Goal: Use online tool/utility: Utilize a website feature to perform a specific function

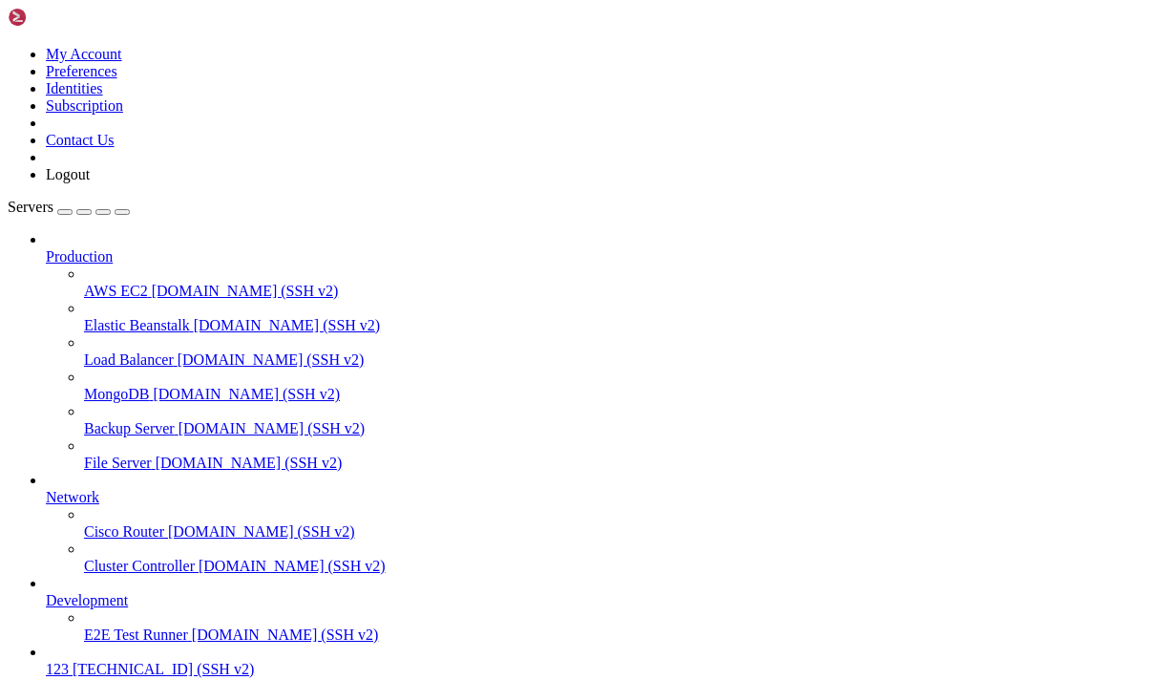
scroll to position [91, 0]
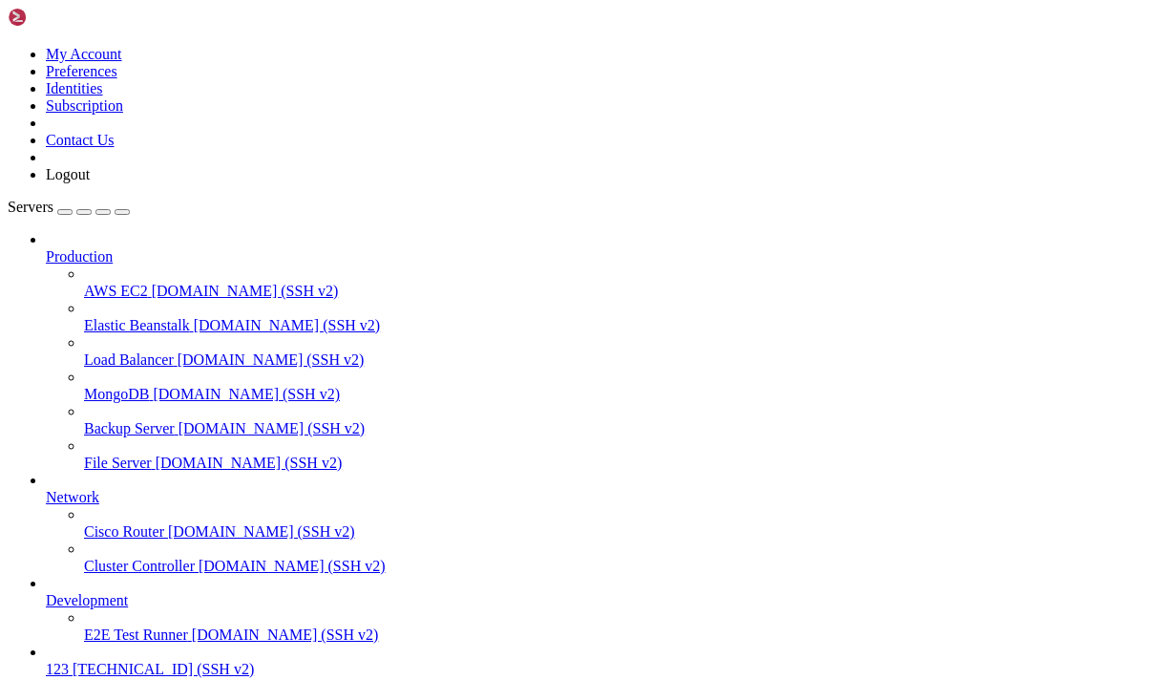
scroll to position [69, 0]
drag, startPoint x: 60, startPoint y: 1526, endPoint x: 353, endPoint y: 1529, distance: 293.0
copy span "ystemctl status [EMAIL_ADDRESS]"
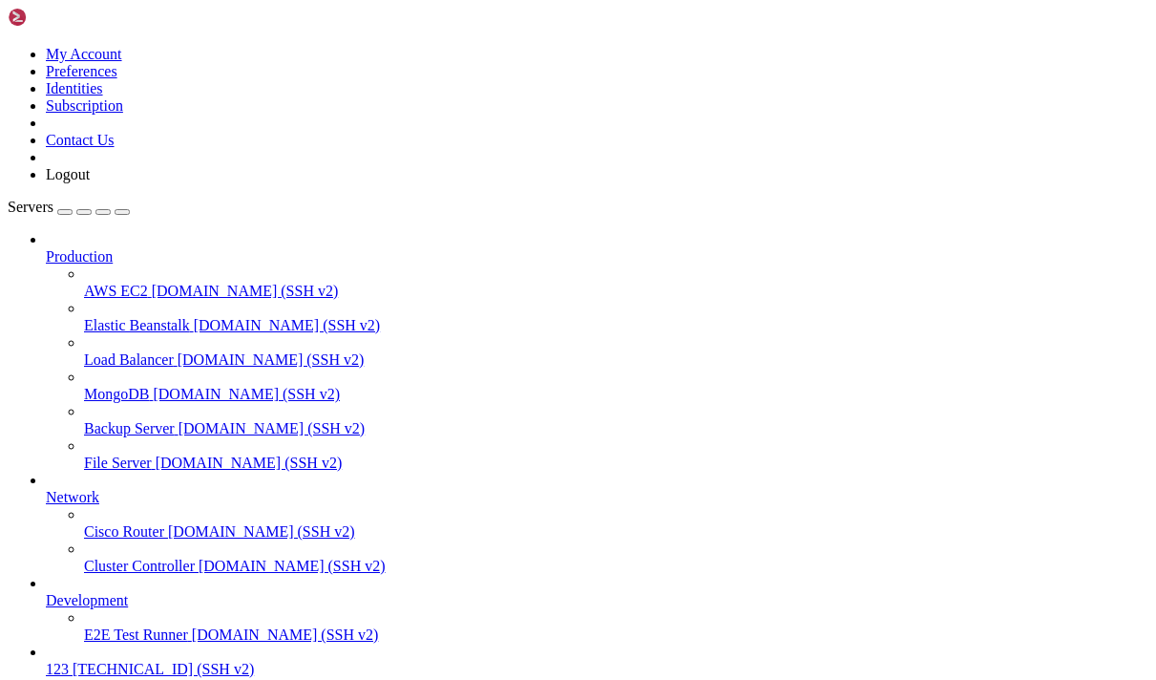
drag, startPoint x: 301, startPoint y: 1616, endPoint x: 17, endPoint y: 1122, distance: 569.1
copy div "loremi@dolorsit-00781523-3097 : ~ $ amet consectet adipisc el-seddo@ei9 temp in…"
drag, startPoint x: 431, startPoint y: 1307, endPoint x: 361, endPoint y: 1294, distance: 71.7
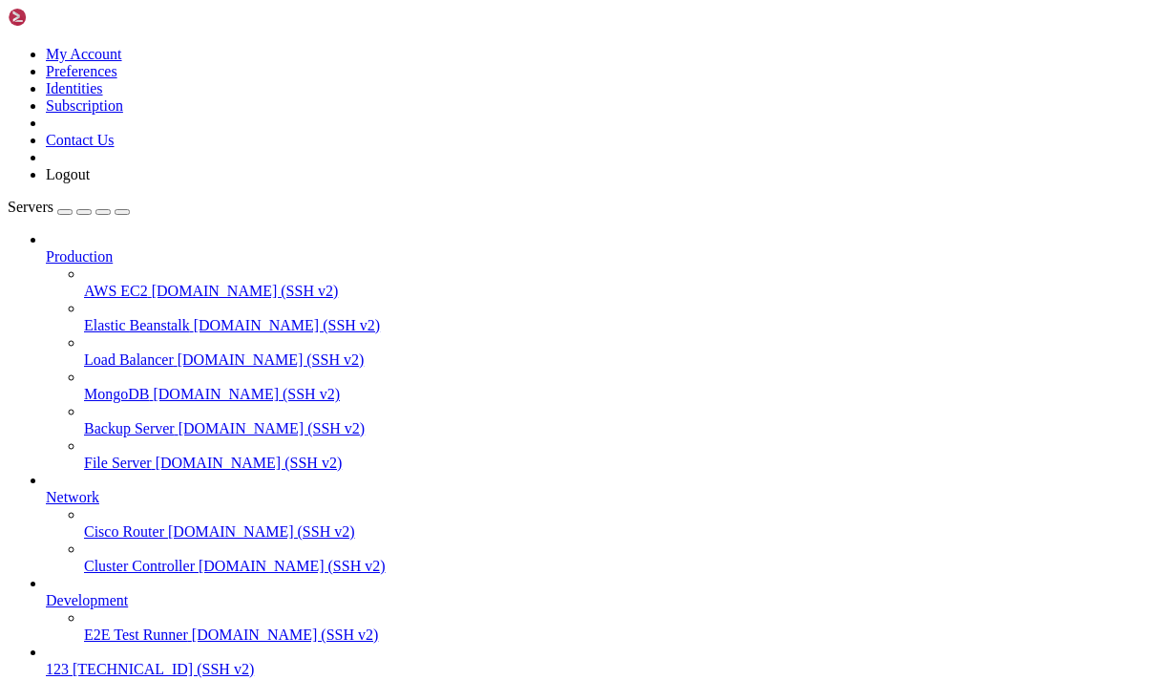
drag, startPoint x: 396, startPoint y: 1269, endPoint x: -15, endPoint y: 1054, distance: 464.5
drag, startPoint x: 297, startPoint y: 1320, endPoint x: 12, endPoint y: 1163, distance: 325.1
drag, startPoint x: 286, startPoint y: 1307, endPoint x: 262, endPoint y: 1275, distance: 39.5
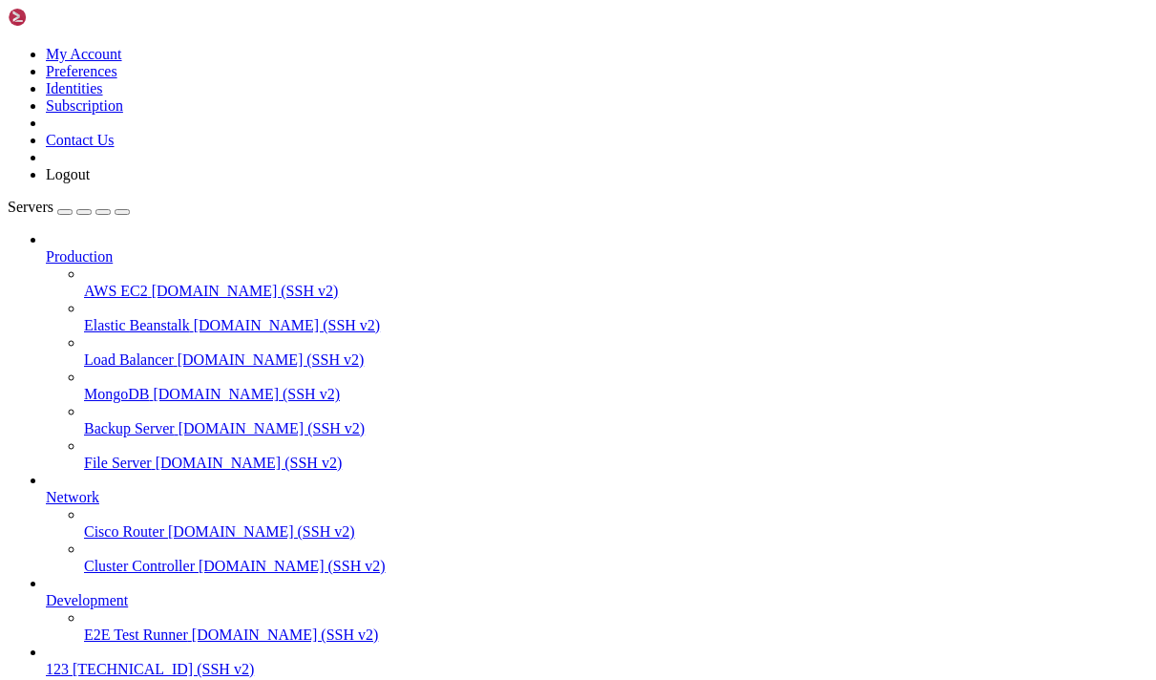
drag, startPoint x: 326, startPoint y: 1315, endPoint x: 17, endPoint y: 1122, distance: 364.4
copy div "ubuntu@instance-20250904-1627 : ~ $ reset ubuntu@instance-20250904-1627 : ~ $ s…"
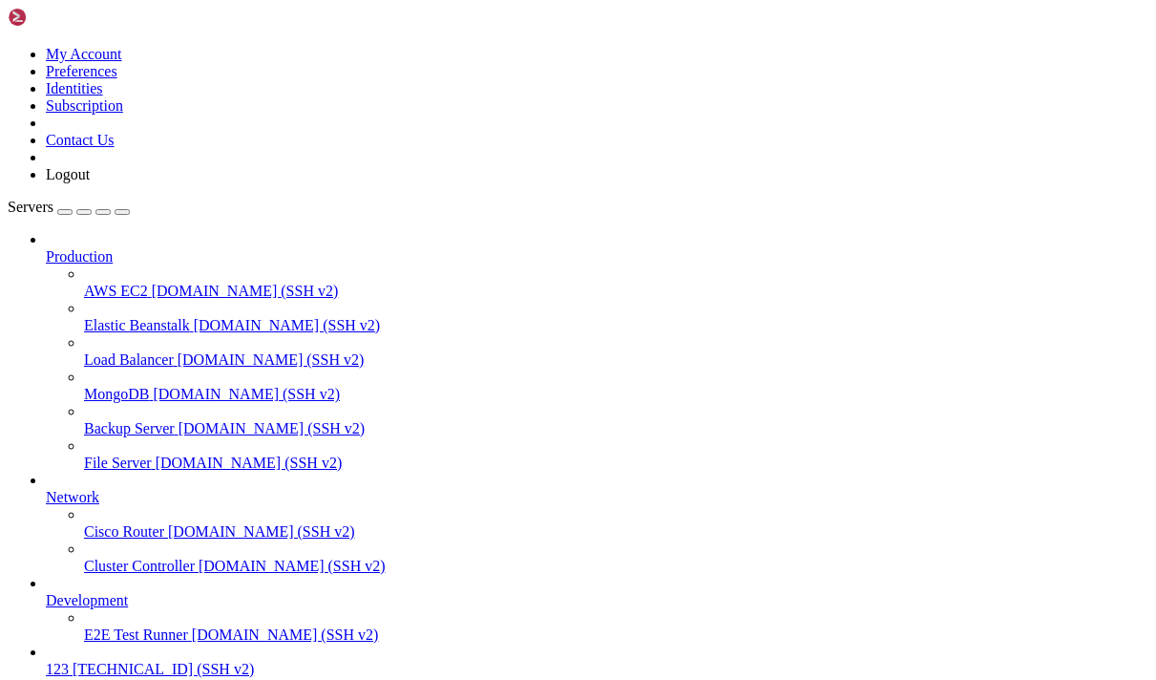
drag, startPoint x: 285, startPoint y: 1611, endPoint x: 17, endPoint y: 1237, distance: 460.3
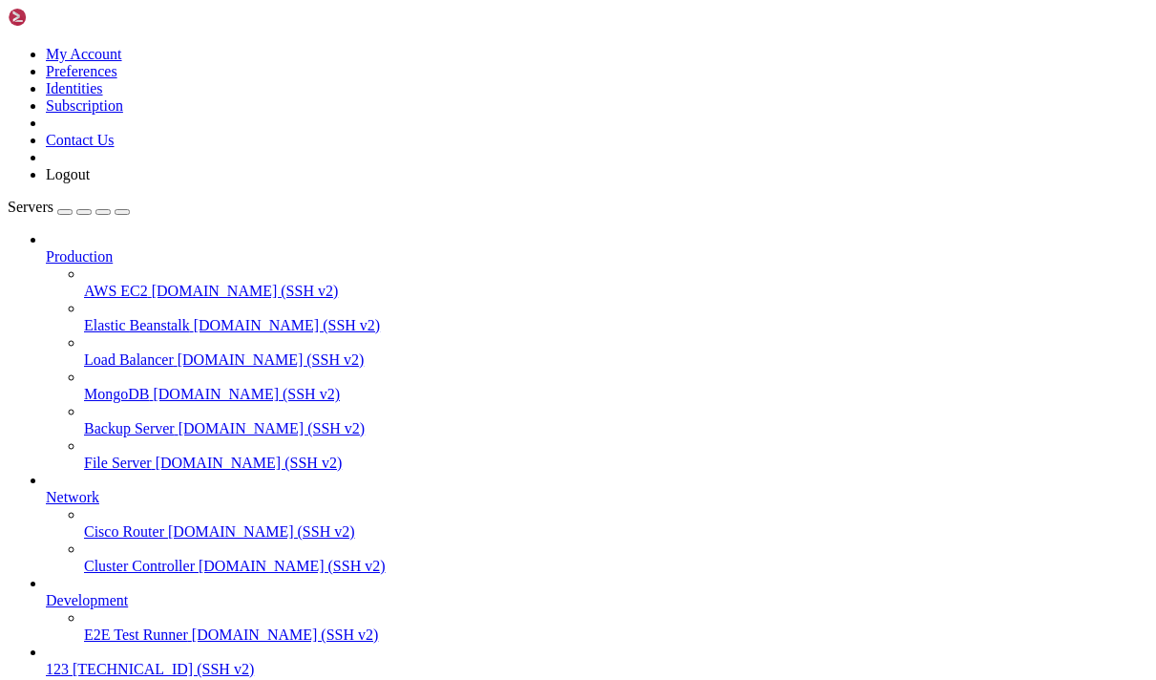
copy div "loremi@dolorsit-71350036-8501 : ~ $ amet consectet adipis el-seddo@ei1.tempori …"
drag, startPoint x: 206, startPoint y: 1352, endPoint x: 16, endPoint y: 1203, distance: 241.9
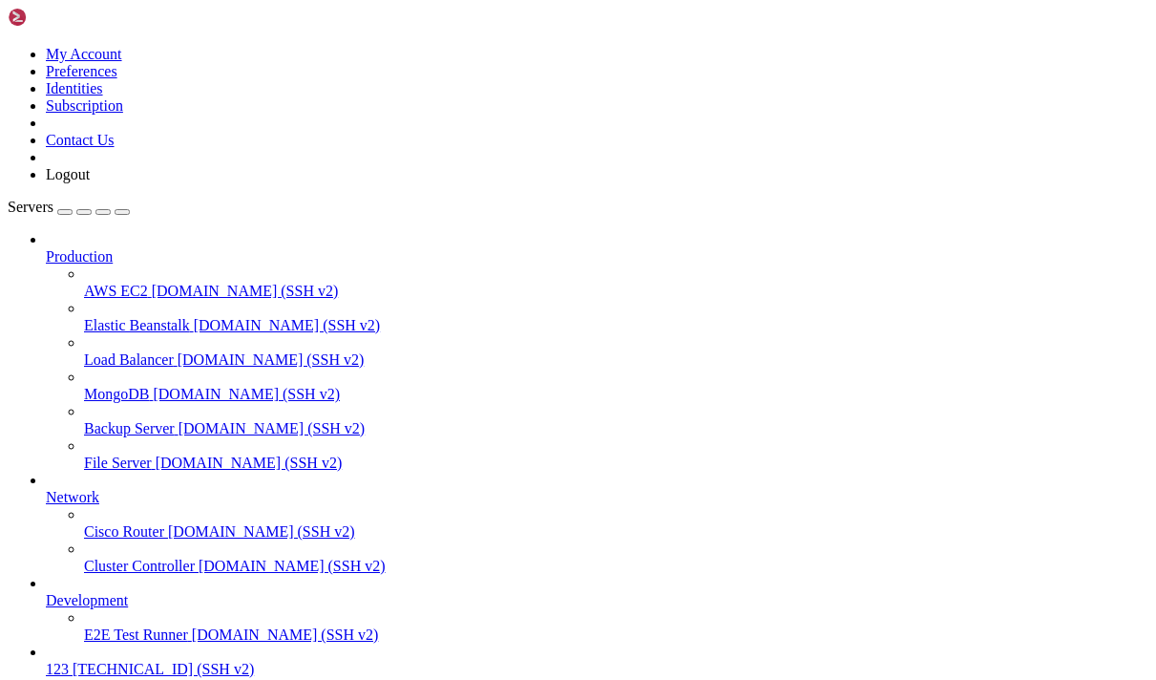
copy div "ubuntu@instance-20250904-1627 : ~ $ ip a show wg0 3: wg0: <POINTOPOINT,NOARP,UP…"
drag, startPoint x: 309, startPoint y: 1541, endPoint x: 25, endPoint y: 1356, distance: 338.9
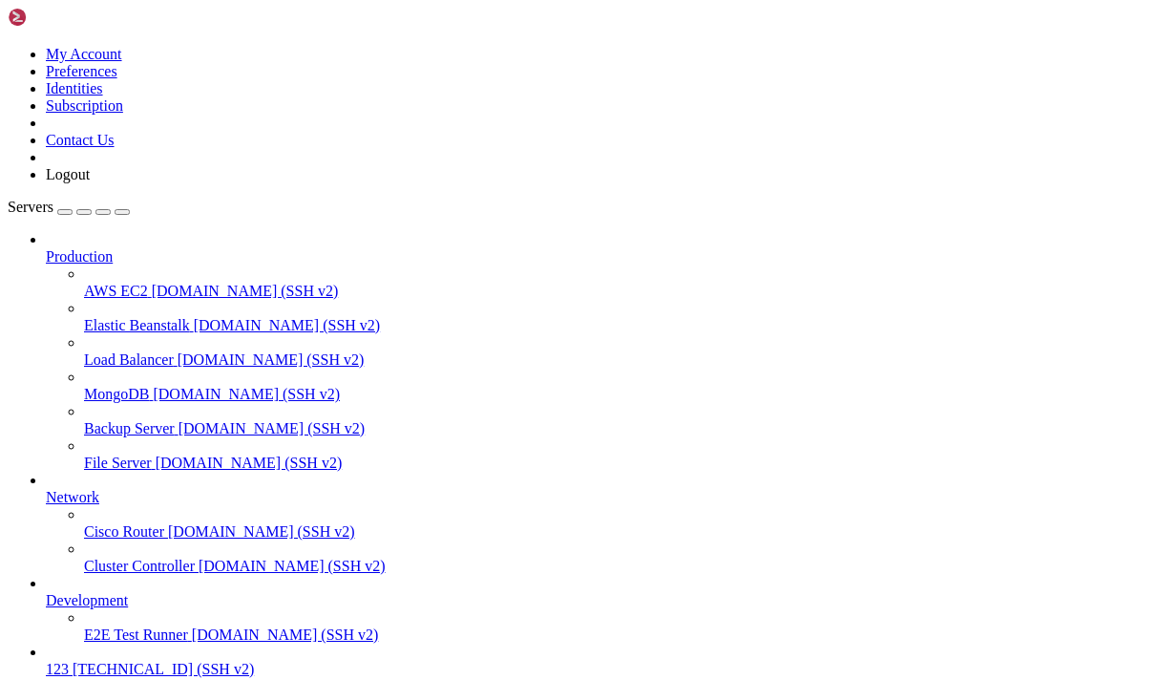
scroll to position [893, 0]
copy div "buntu@instance-20250904-1627 : ~ $ sudo wg show interface : wg0 public key: lbl…"
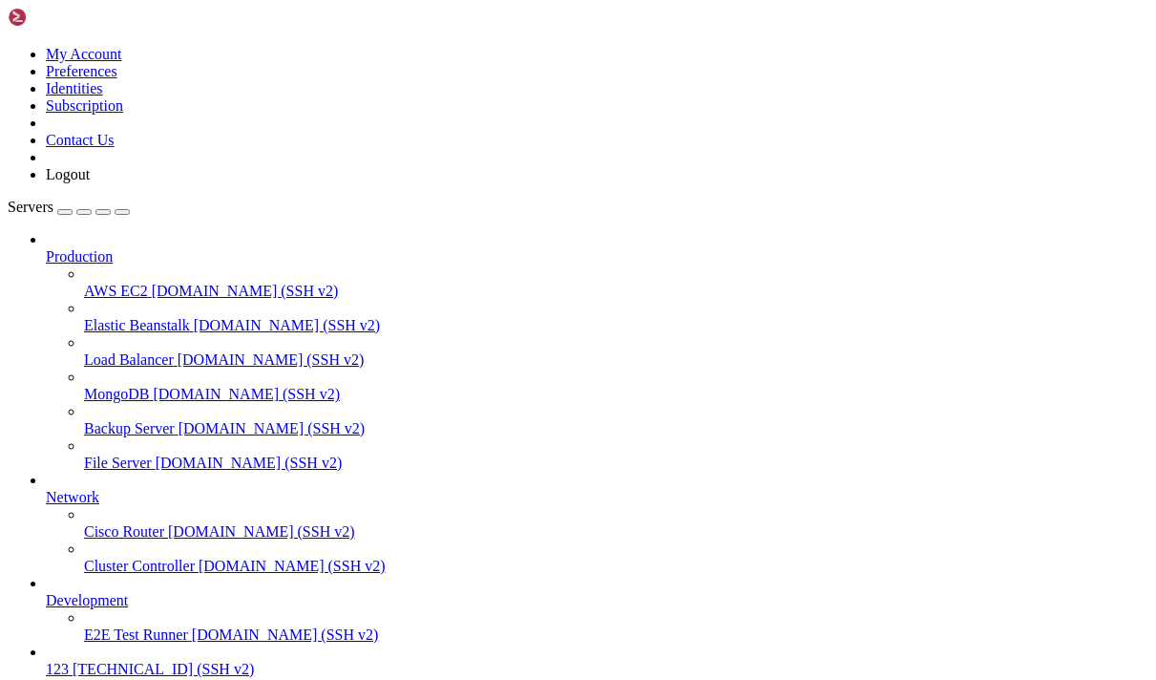
scroll to position [2680, 0]
